Goal: Check status: Check status

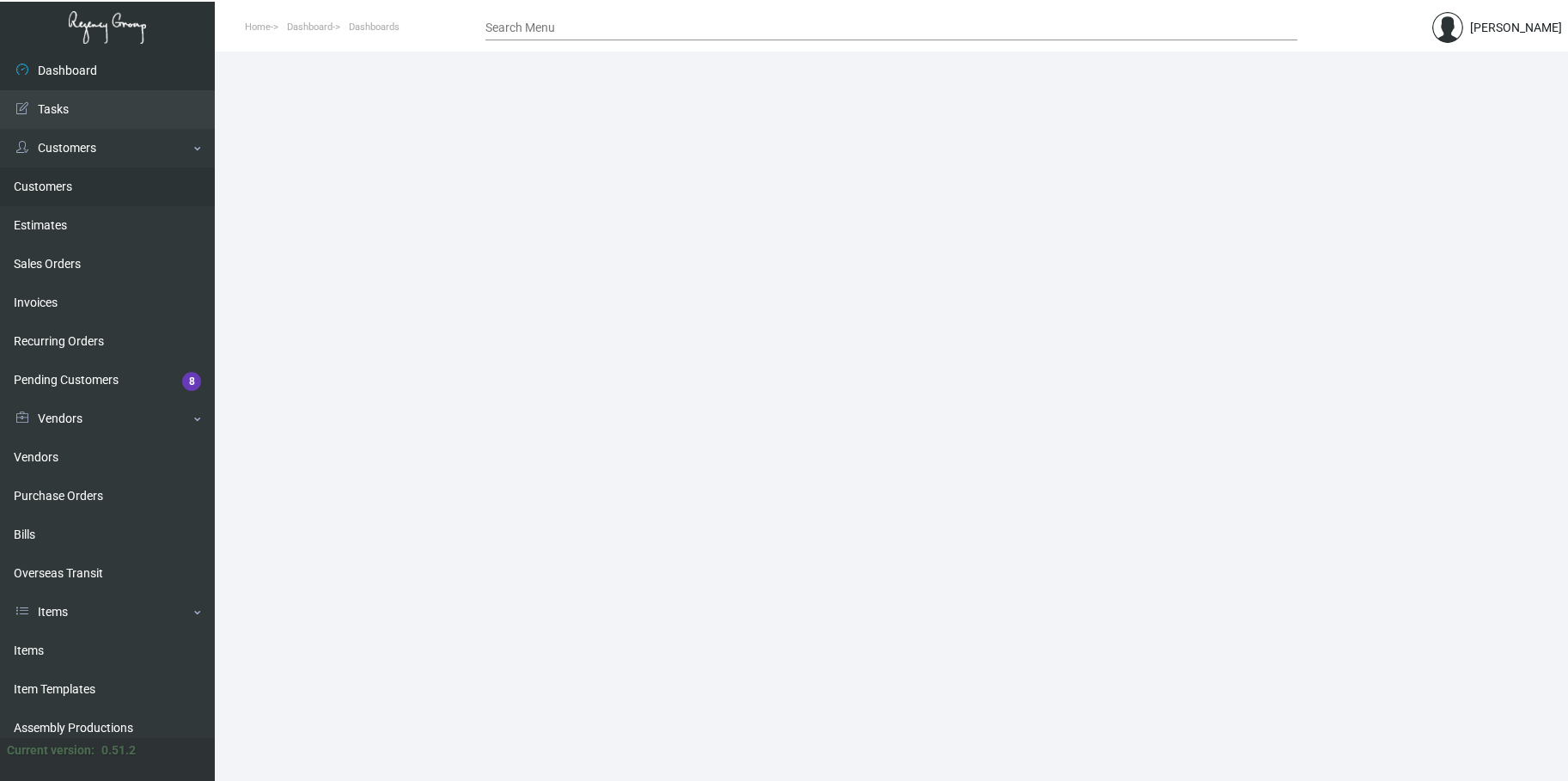
click at [55, 188] on link "Customers" at bounding box center [107, 186] width 215 height 39
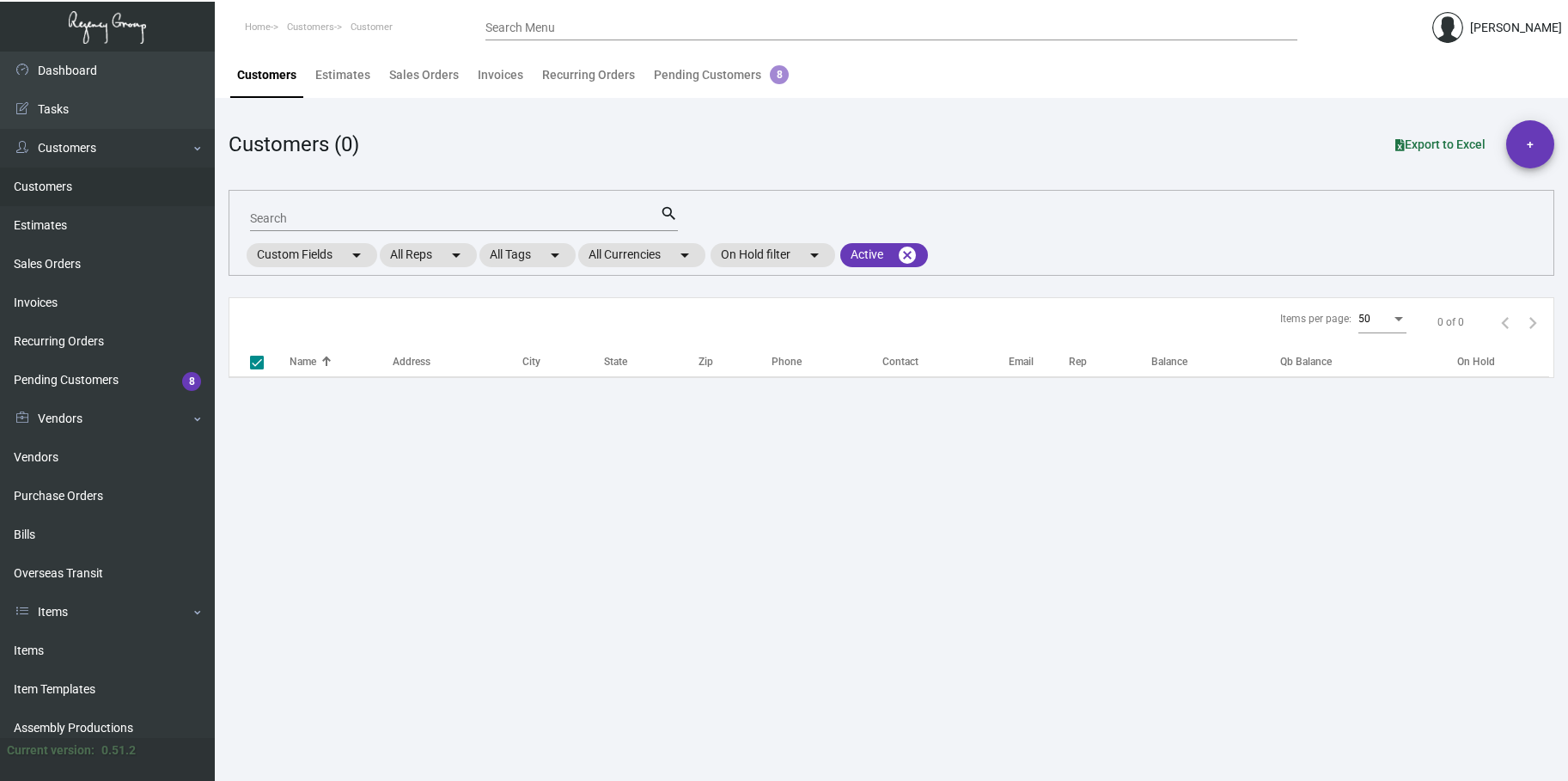
checkbox input "false"
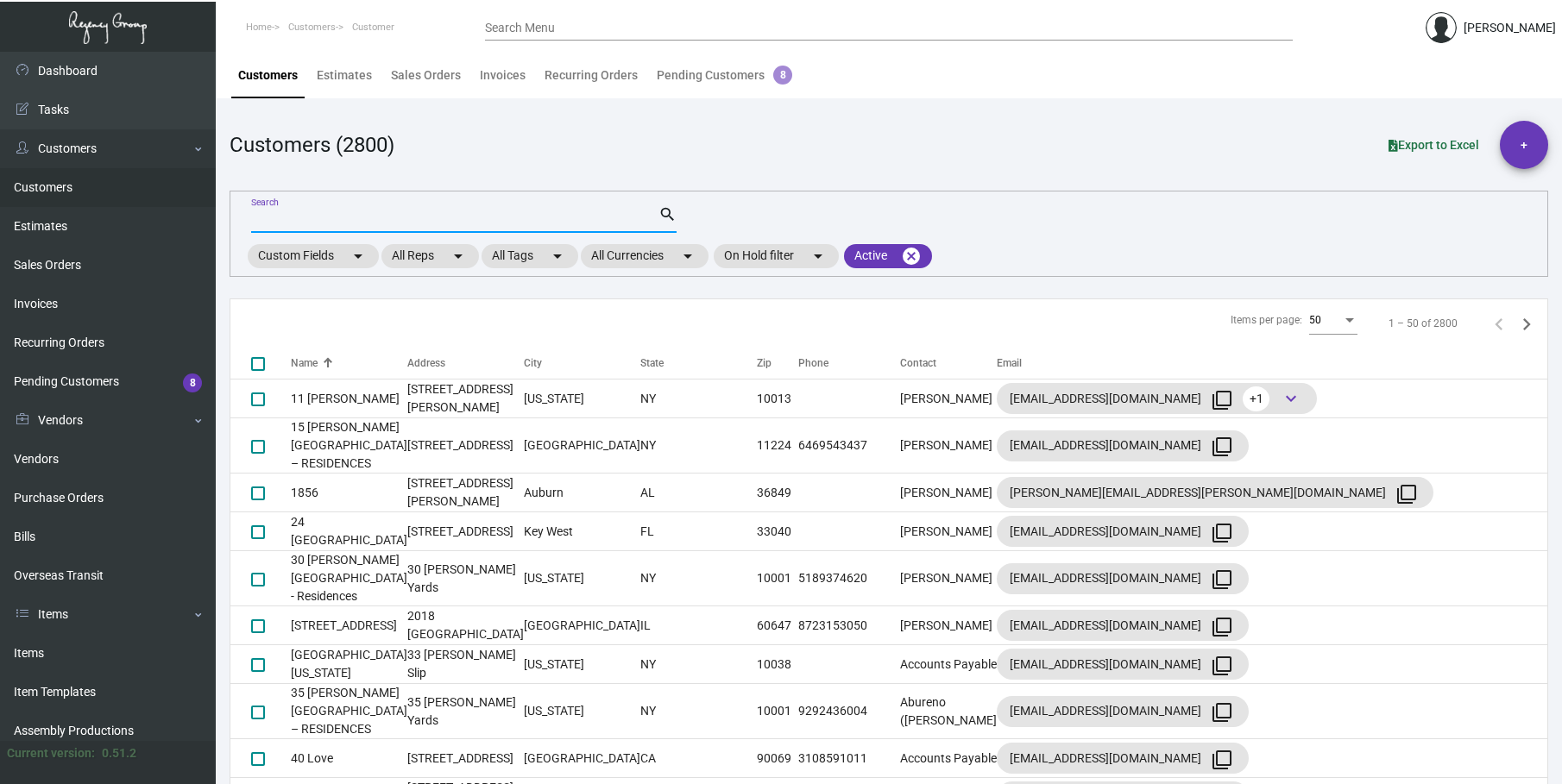
click at [284, 221] on input "Search" at bounding box center [455, 220] width 408 height 14
type input "hotel kansas"
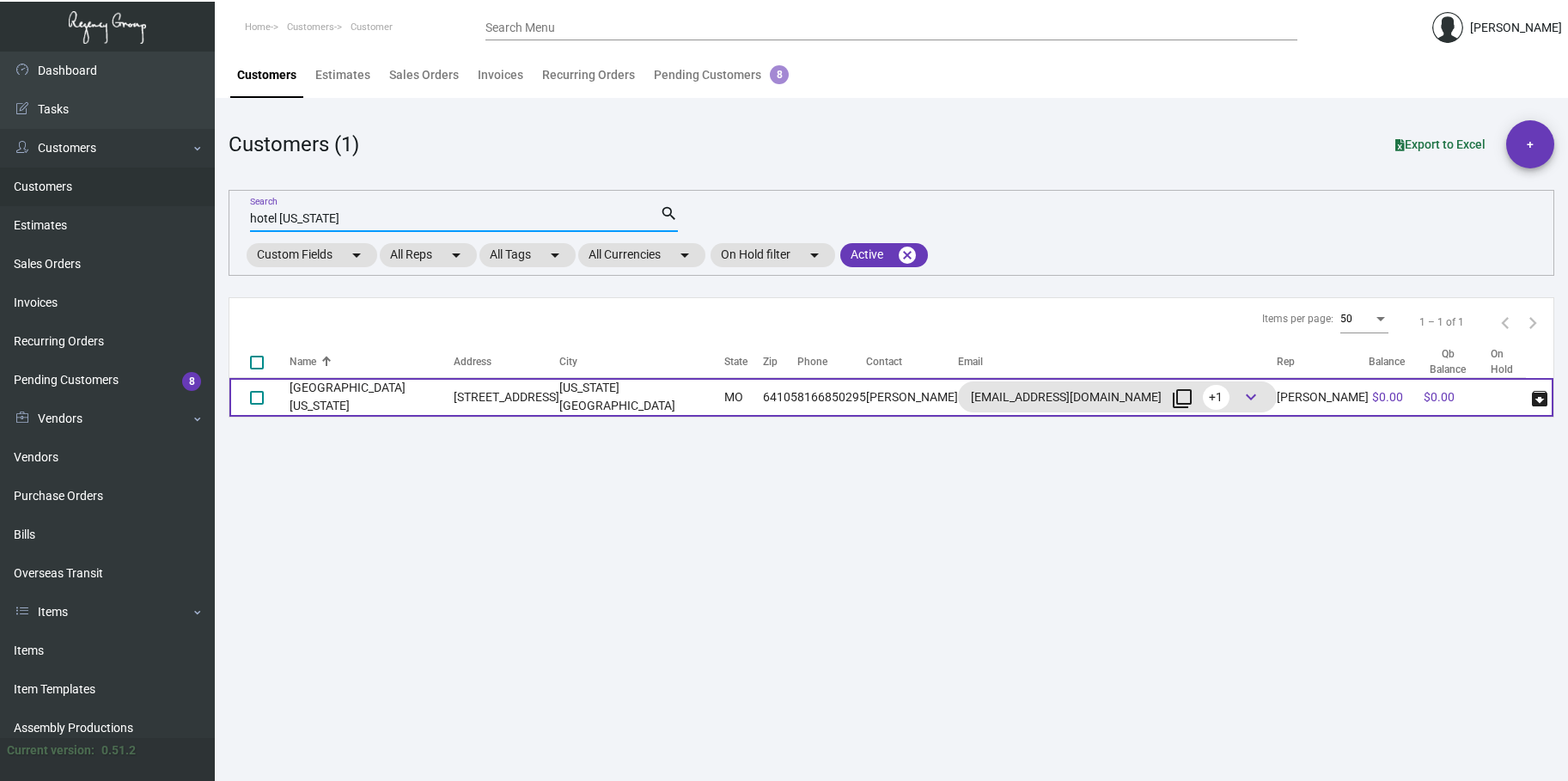
click at [484, 395] on td "1228 Baltimore Avenue" at bounding box center [506, 397] width 106 height 39
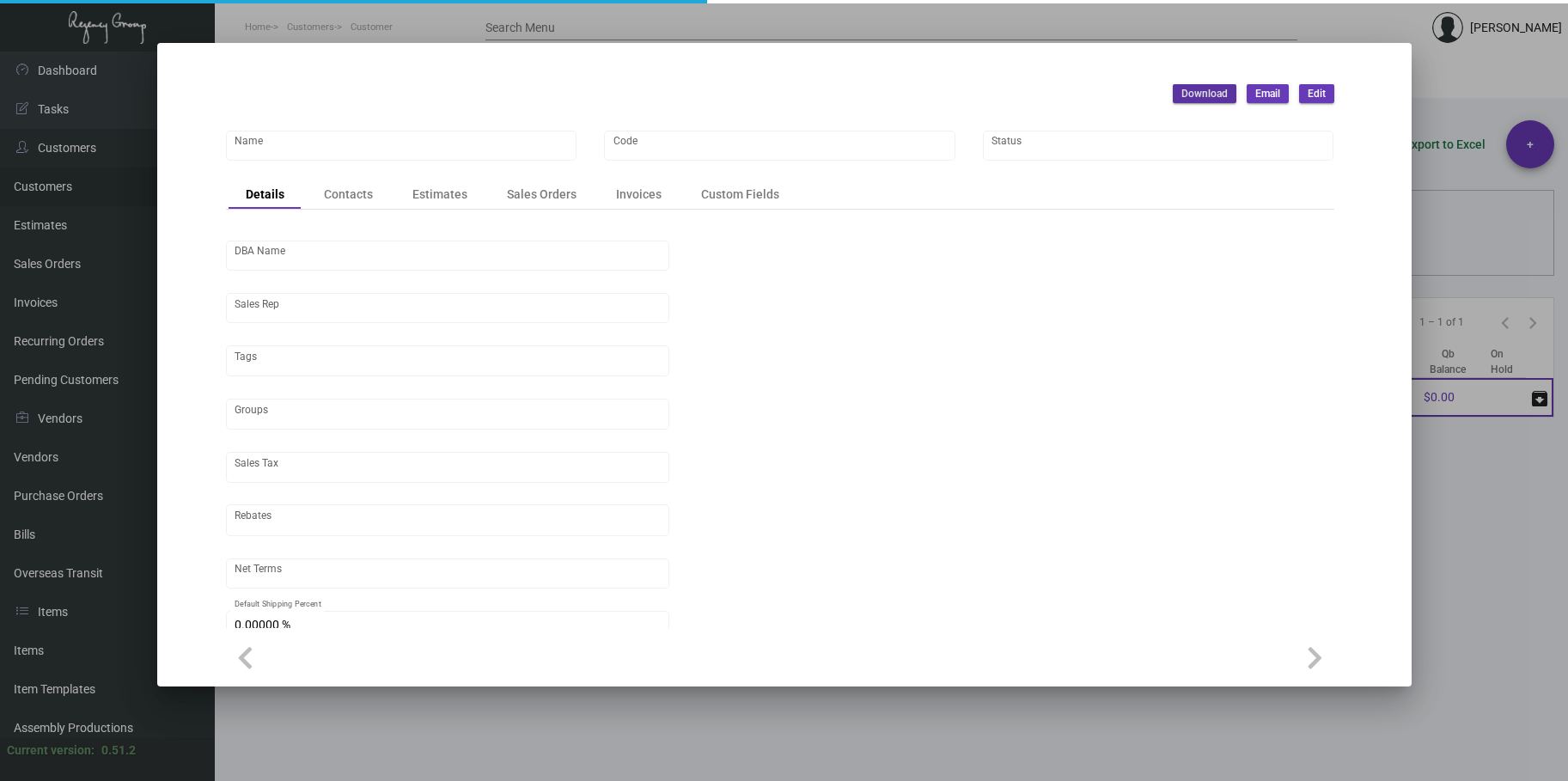
type input "Hotel Kansas City"
type input "HKC"
type input "Levi Pippenger"
type input "Out of State"
type input "Net 30"
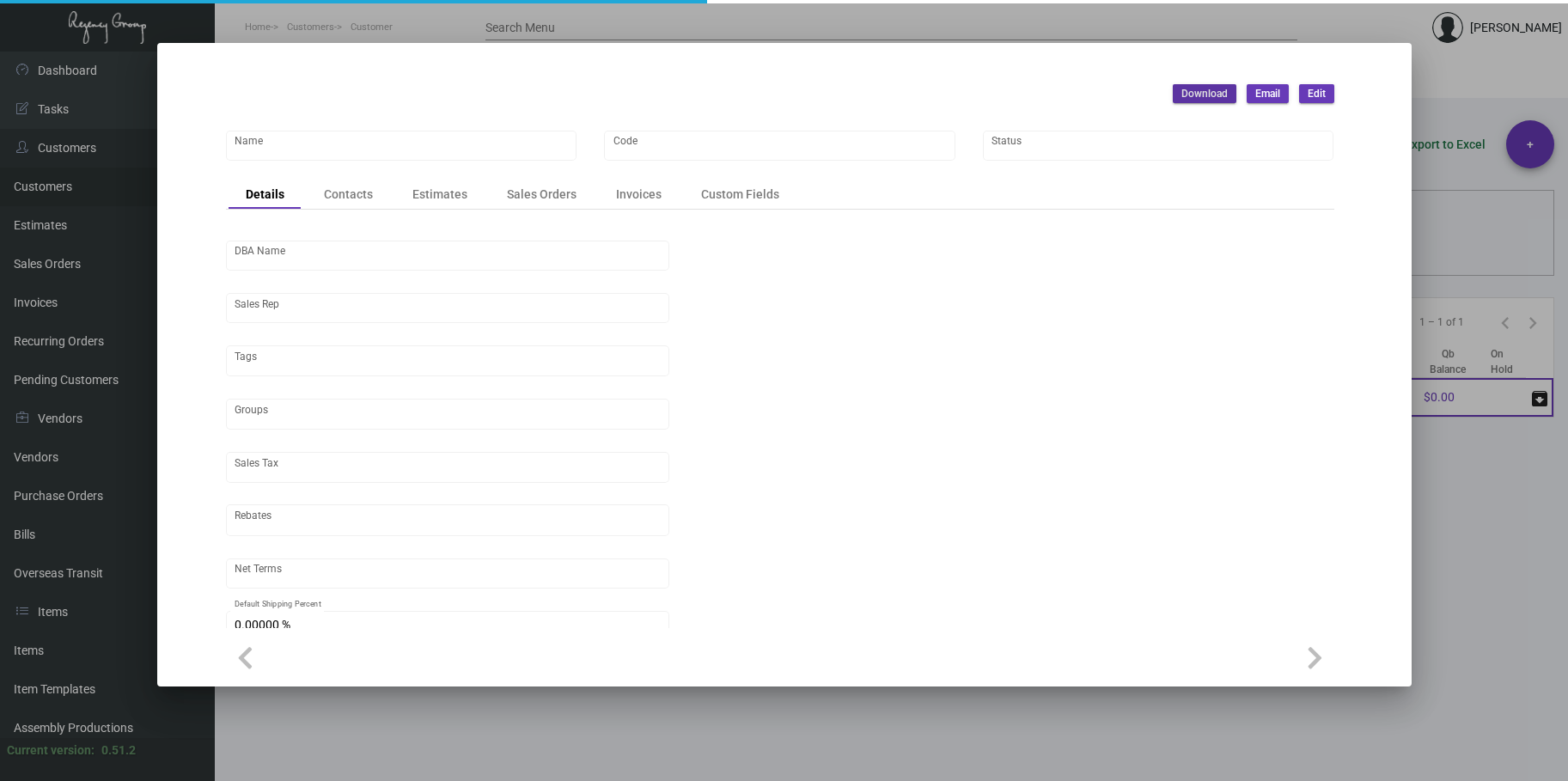
type input "United States Dollar $"
type input "$ 0.00"
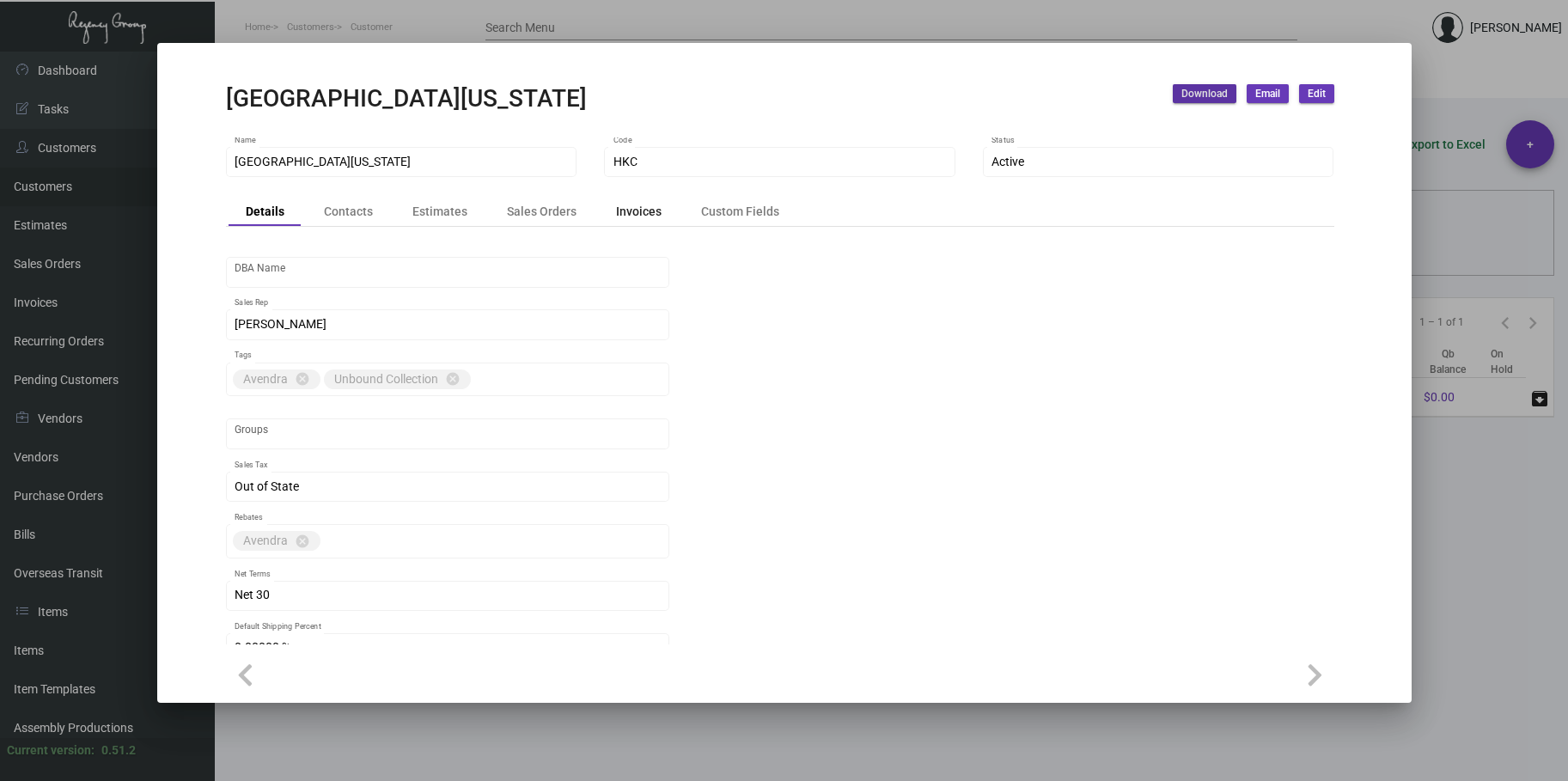
click at [636, 216] on div "Invoices" at bounding box center [638, 211] width 46 height 18
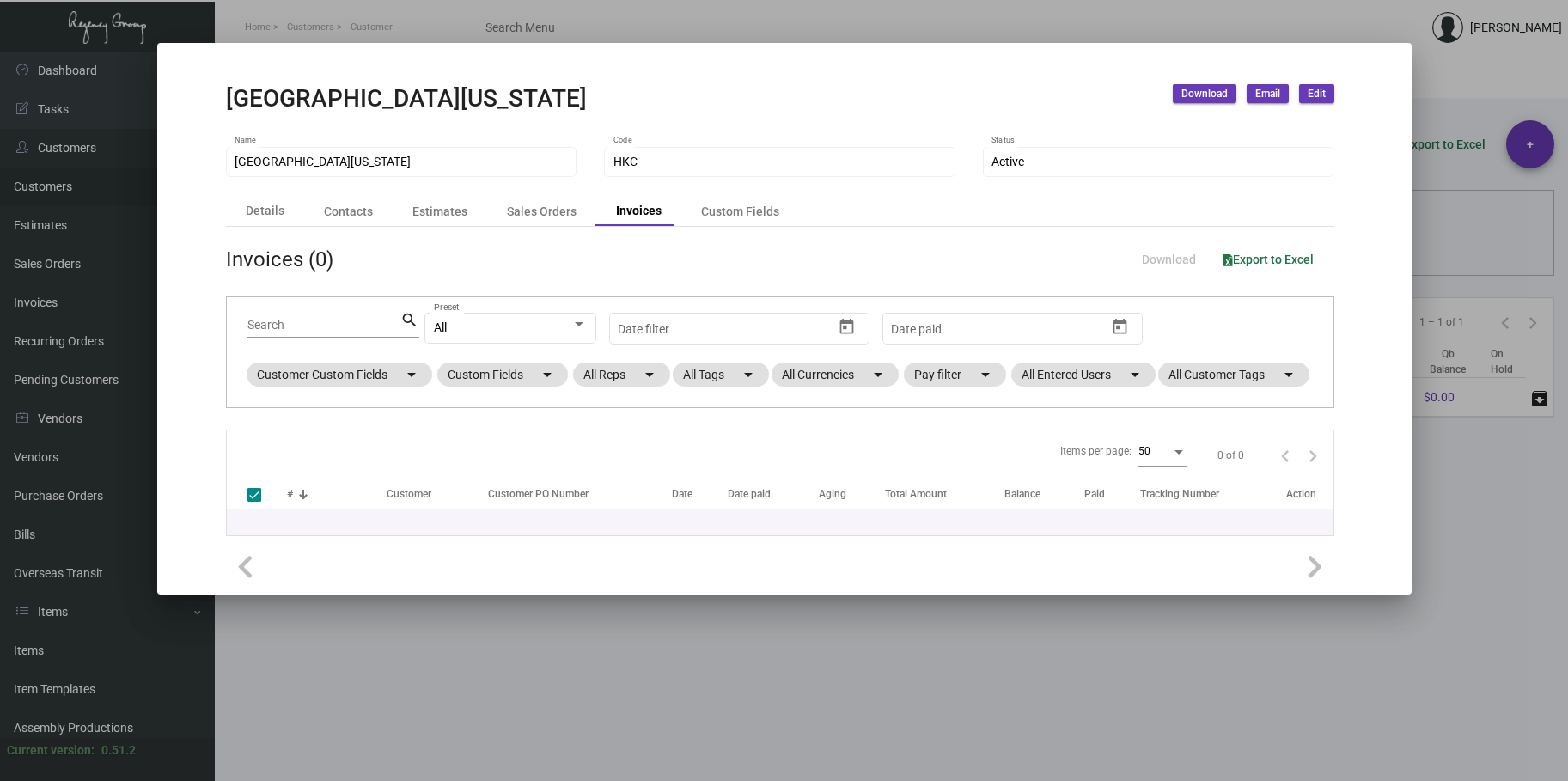
checkbox input "false"
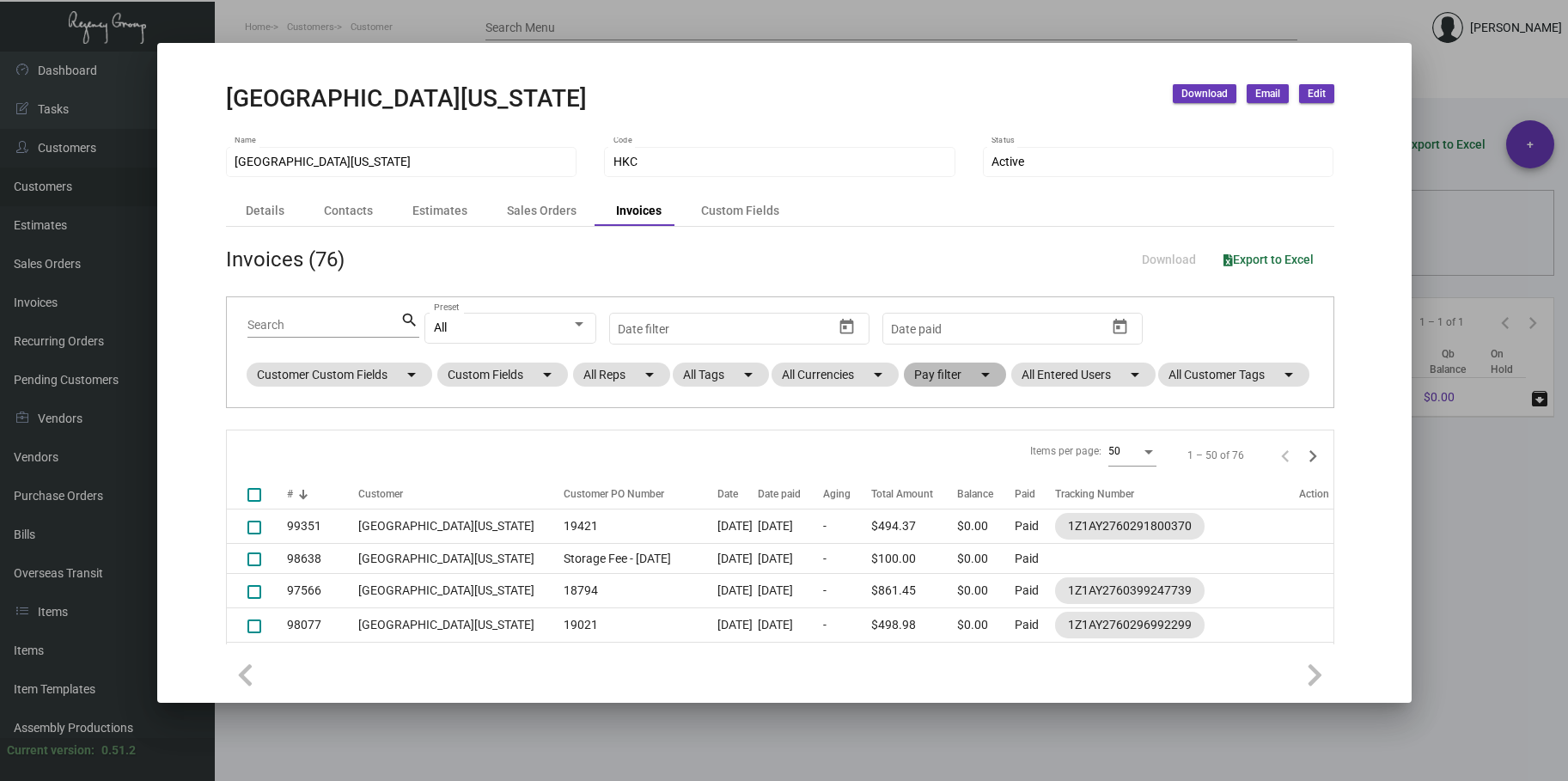
click at [950, 375] on mat-chip "Pay filter arrow_drop_down" at bounding box center [954, 374] width 102 height 24
click at [957, 457] on span "Paid" at bounding box center [954, 457] width 24 height 21
click at [929, 465] on input "Paid" at bounding box center [928, 465] width 1 height 1
click at [927, 452] on span at bounding box center [929, 458] width 14 height 14
click at [928, 465] on input "Paid" at bounding box center [928, 465] width 1 height 1
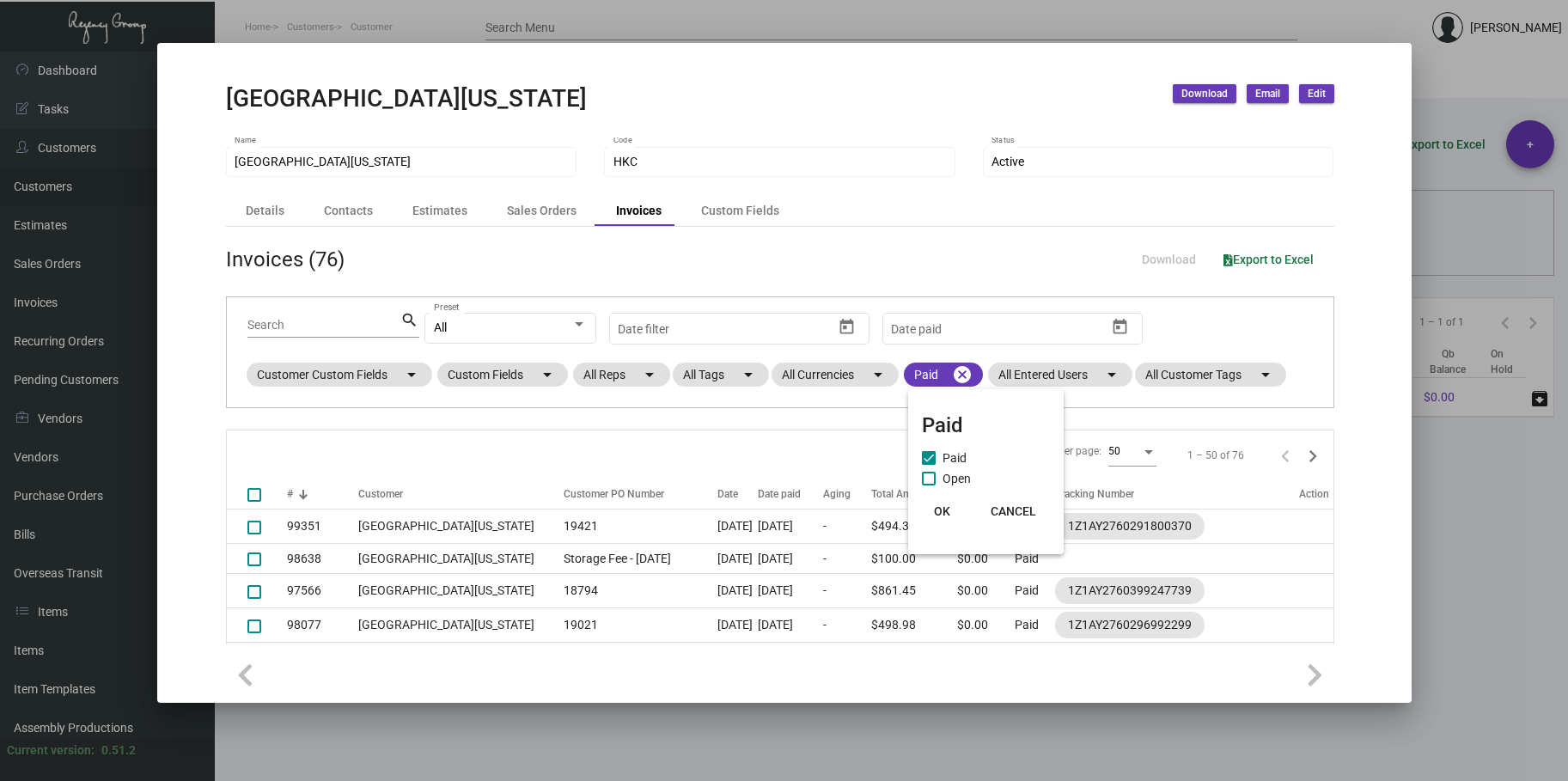
checkbox input "false"
